Goal: Understand process/instructions

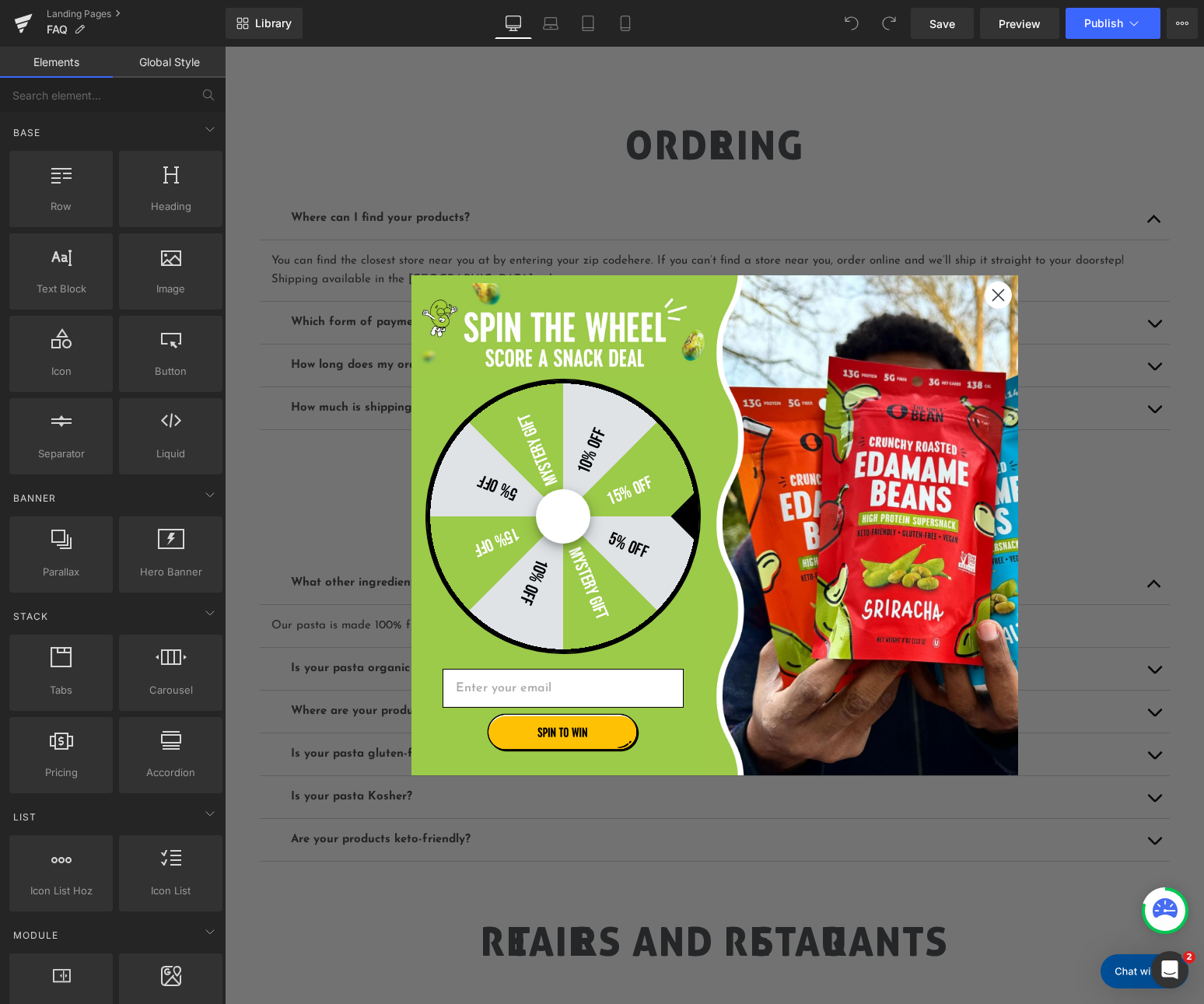
click at [997, 296] on circle "Close dialog" at bounding box center [997, 295] width 25 height 25
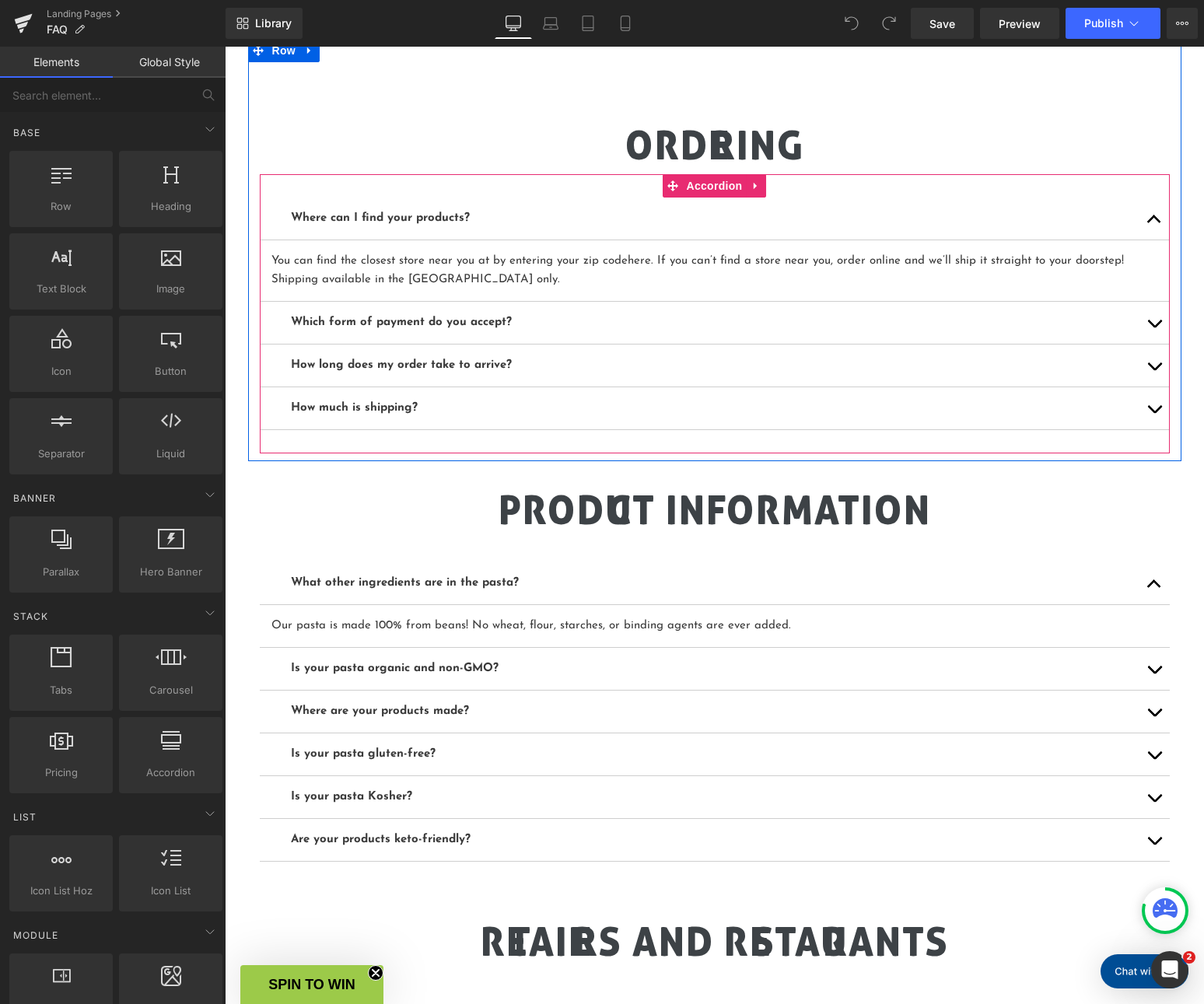
click at [1154, 370] on span "button" at bounding box center [1154, 370] width 0 height 0
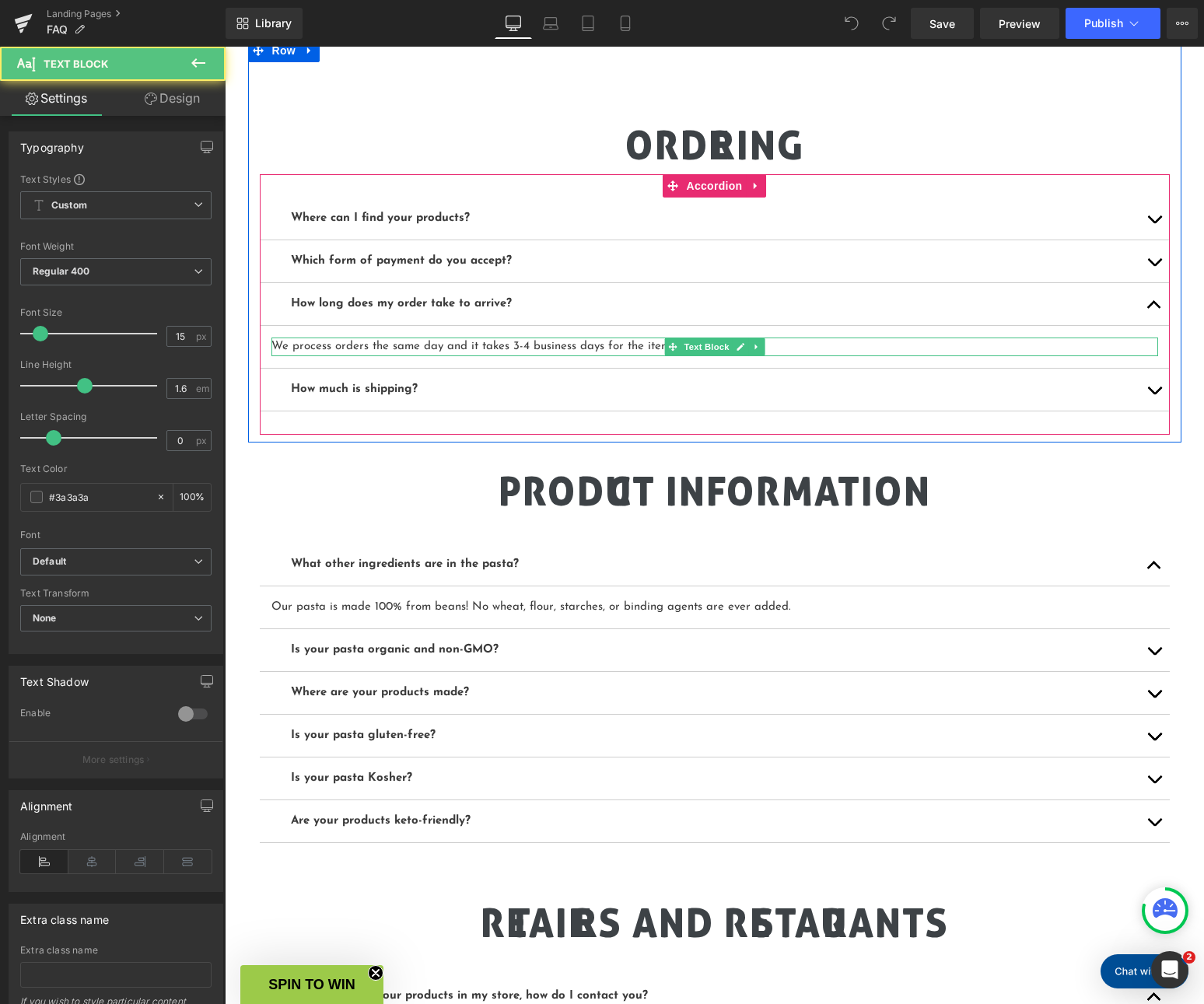
click at [512, 345] on p "We process orders the same day and it takes 3-4 business days for the item to a…" at bounding box center [714, 346] width 886 height 19
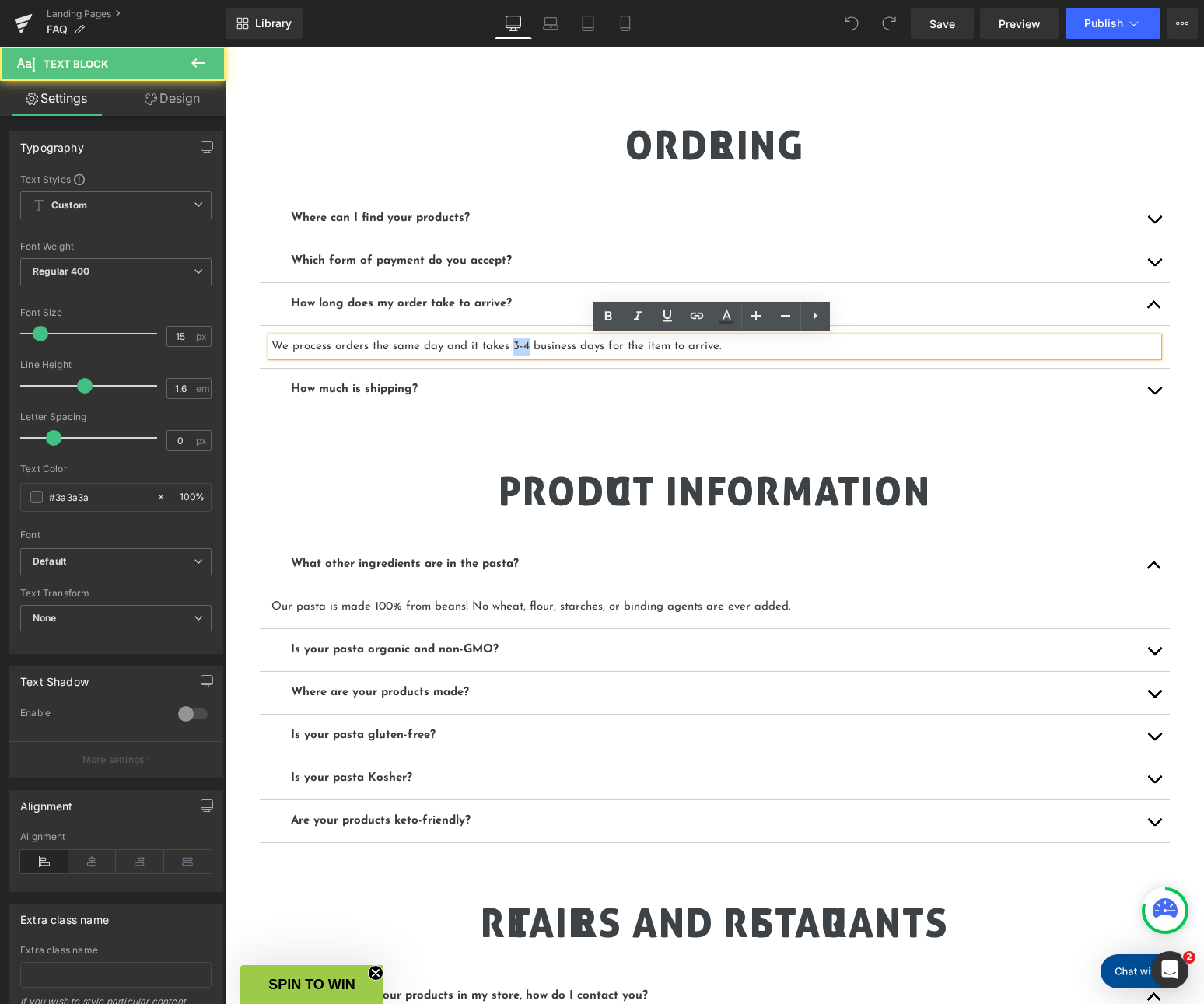
drag, startPoint x: 523, startPoint y: 344, endPoint x: 510, endPoint y: 348, distance: 13.6
click at [510, 348] on p "We process orders the same day and it takes 3-4 business days for the item to a…" at bounding box center [714, 346] width 886 height 19
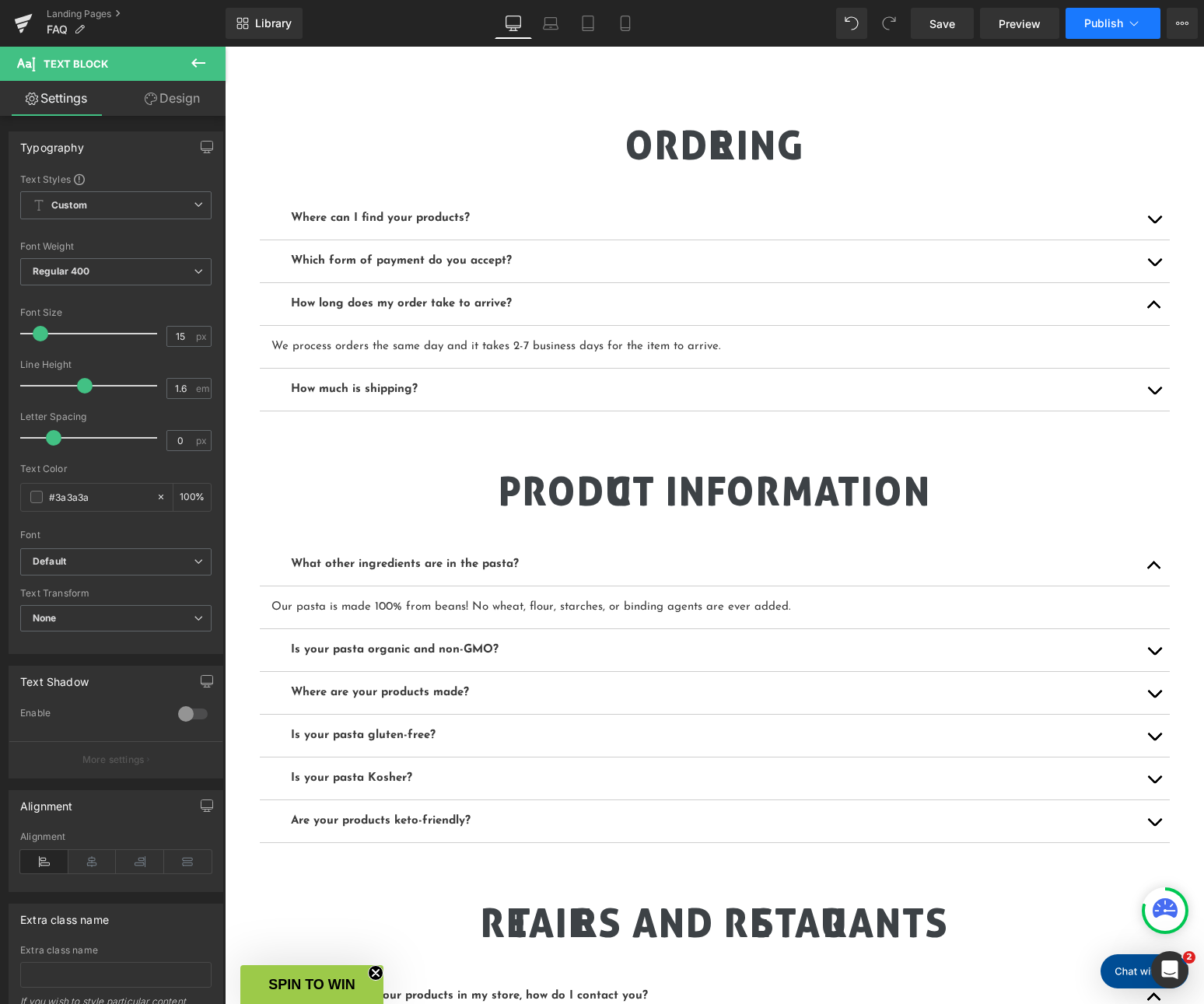
click at [1134, 22] on icon at bounding box center [1133, 23] width 16 height 16
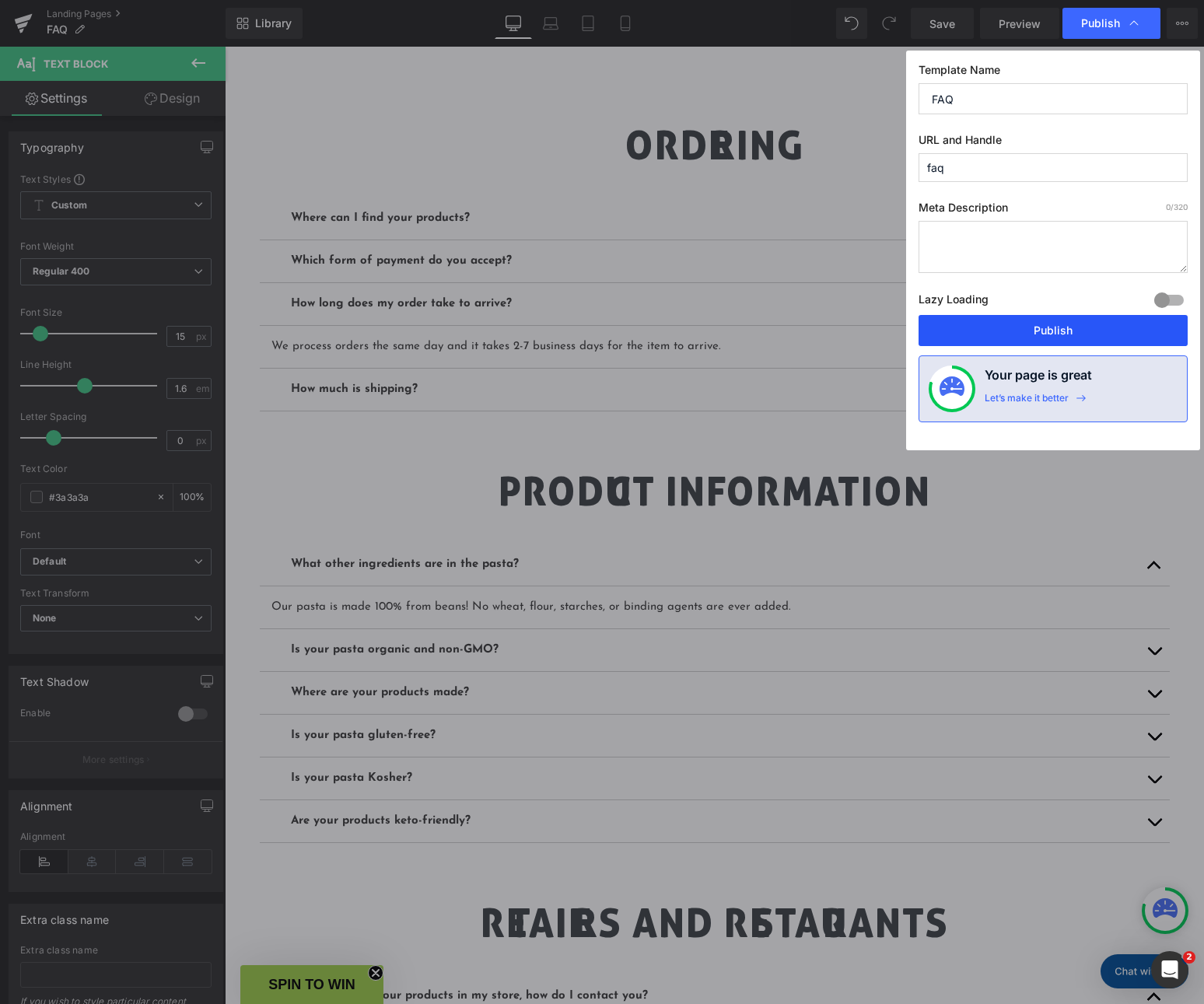
click at [1051, 329] on button "Publish" at bounding box center [1052, 331] width 269 height 31
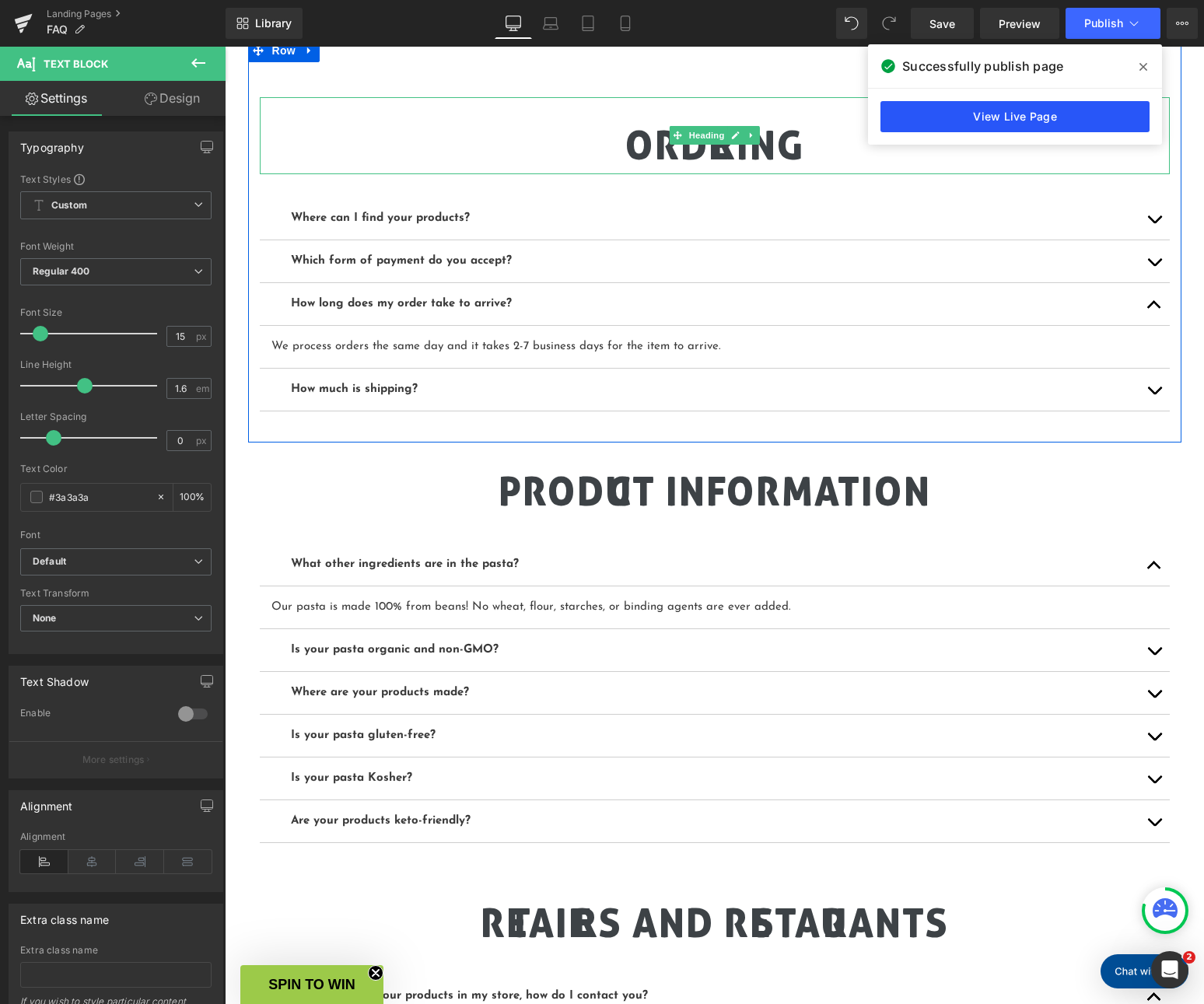
click at [1073, 114] on link "View Live Page" at bounding box center [1014, 117] width 269 height 31
